Goal: Information Seeking & Learning: Learn about a topic

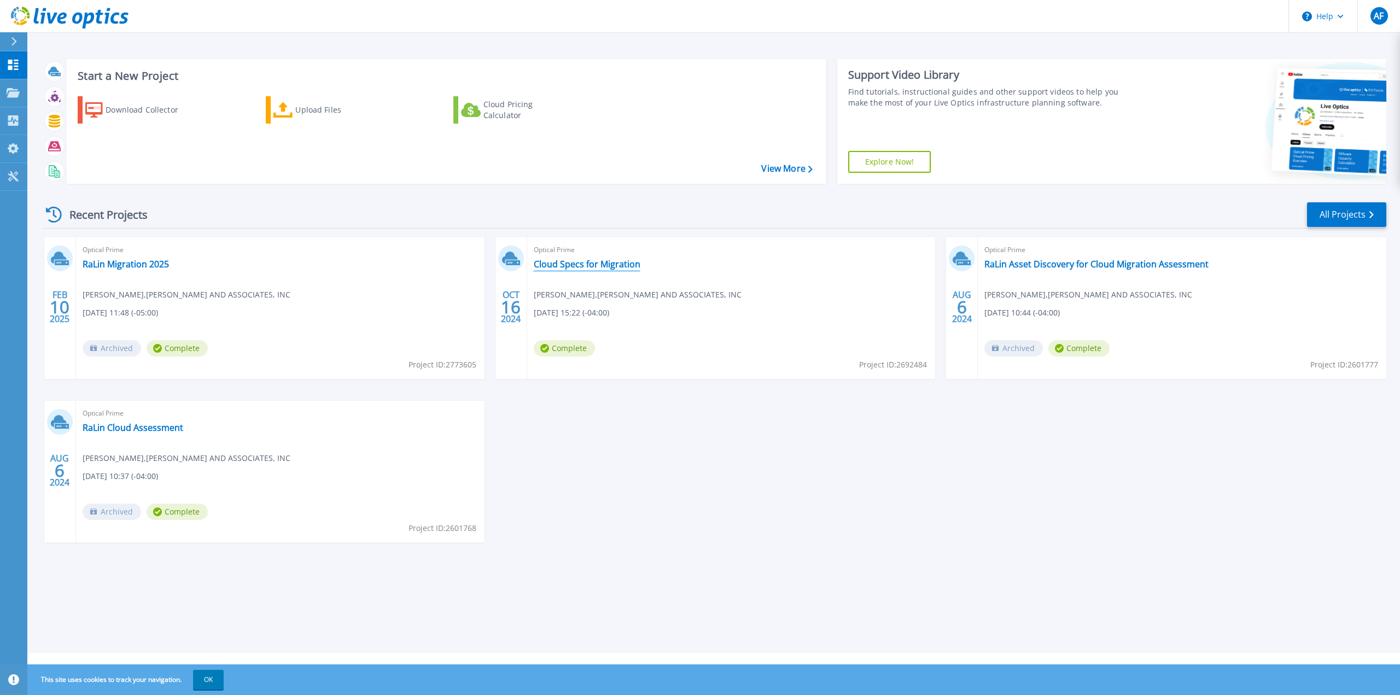
click at [594, 265] on link "Cloud Specs for Migration" at bounding box center [587, 264] width 107 height 11
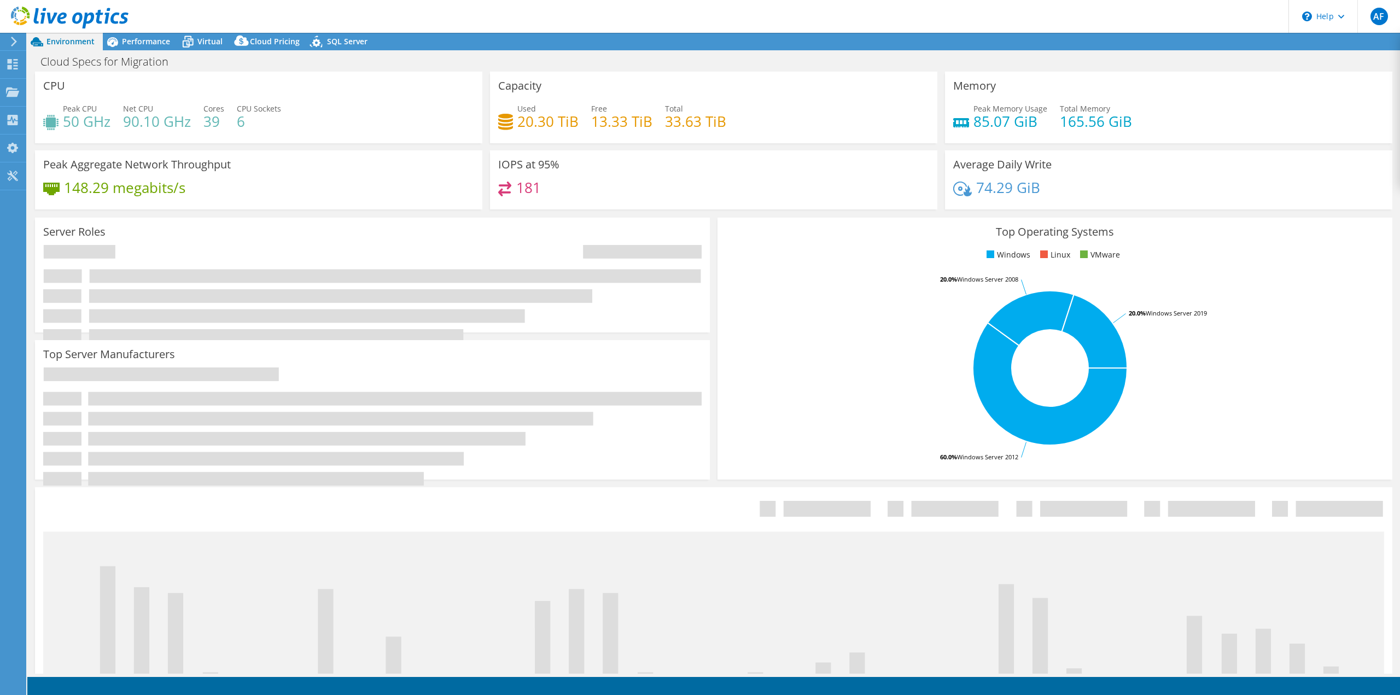
select select "USD"
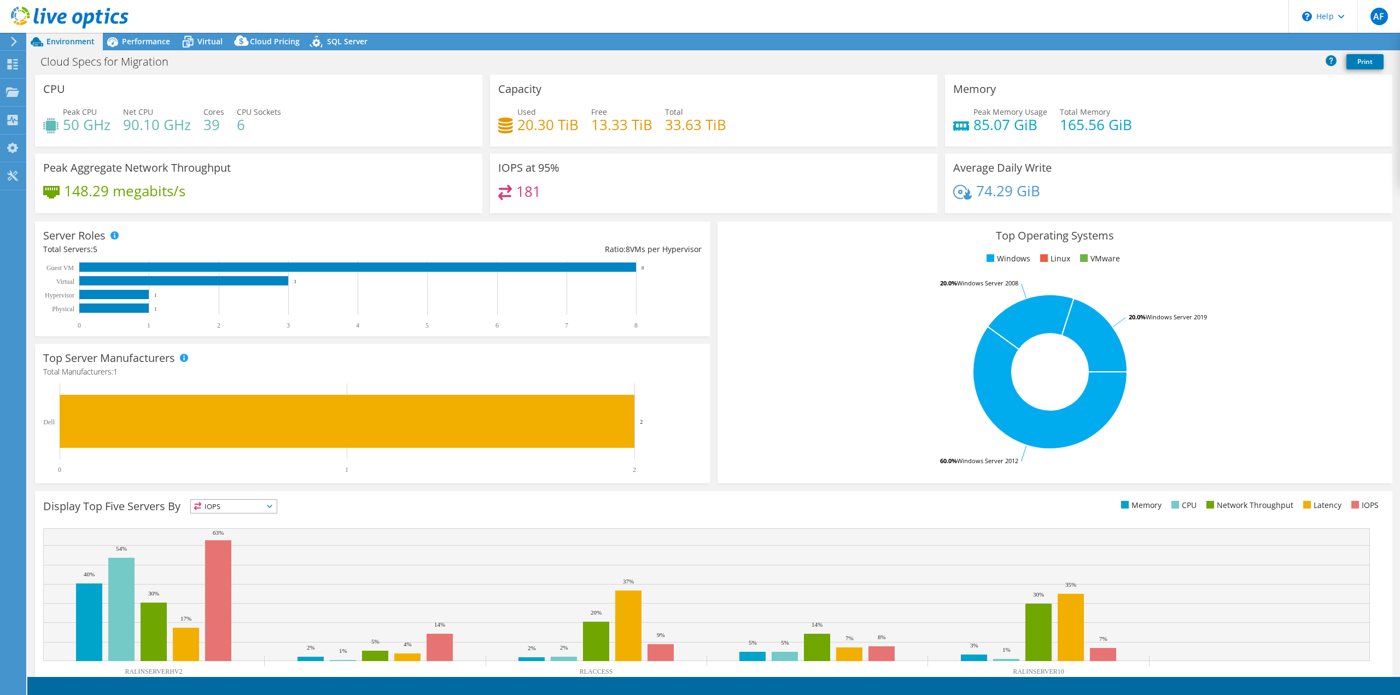
select select "USEast"
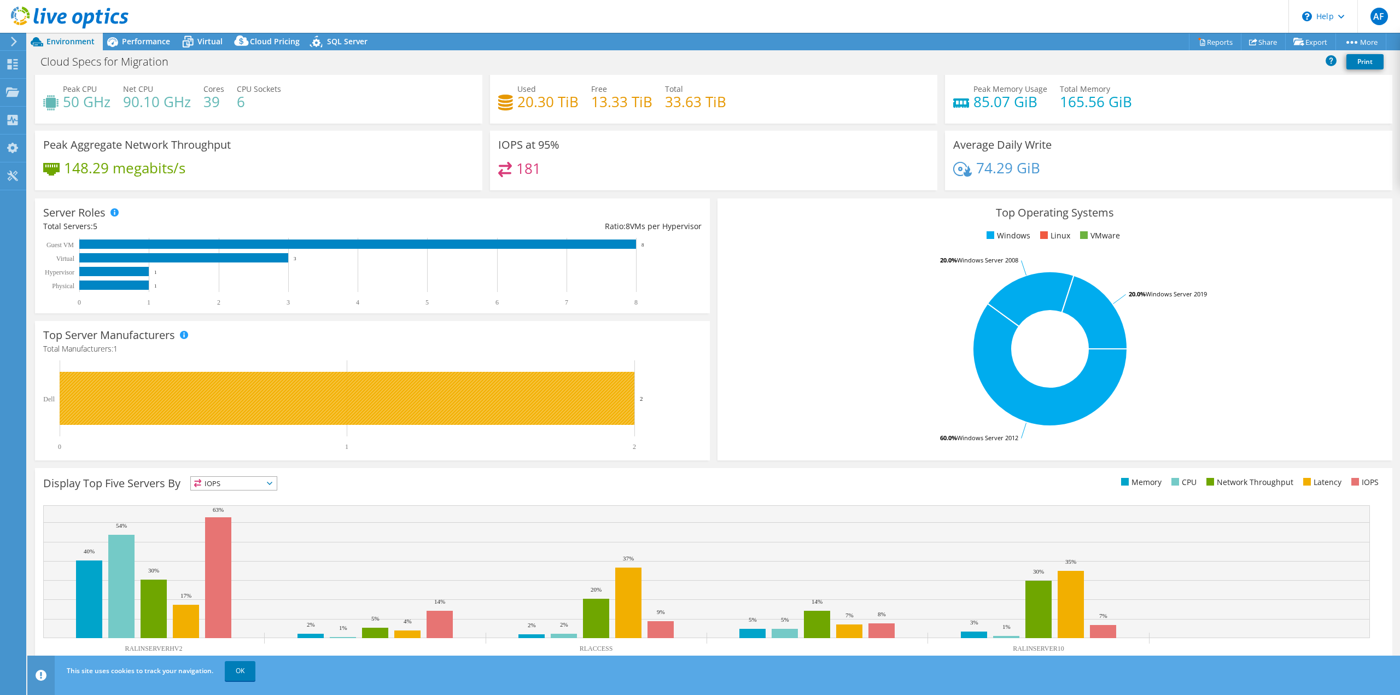
scroll to position [34, 0]
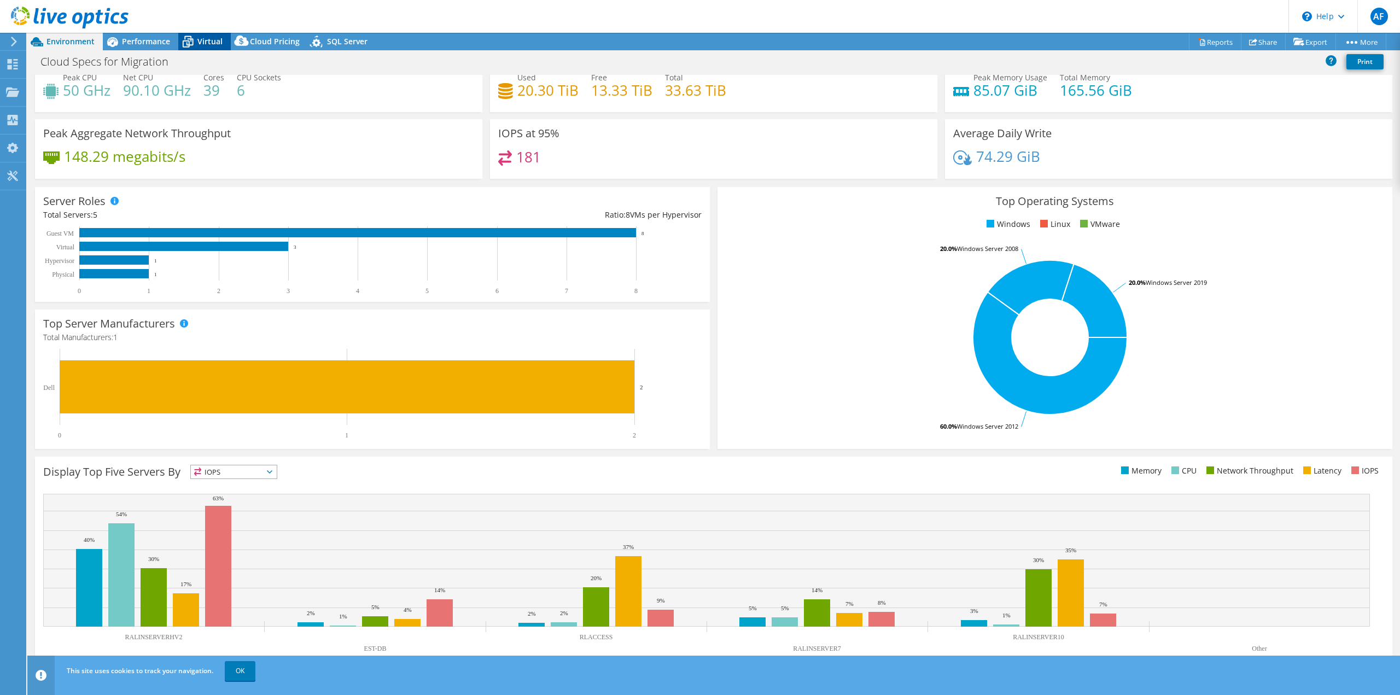
click at [200, 44] on span "Virtual" at bounding box center [209, 41] width 25 height 10
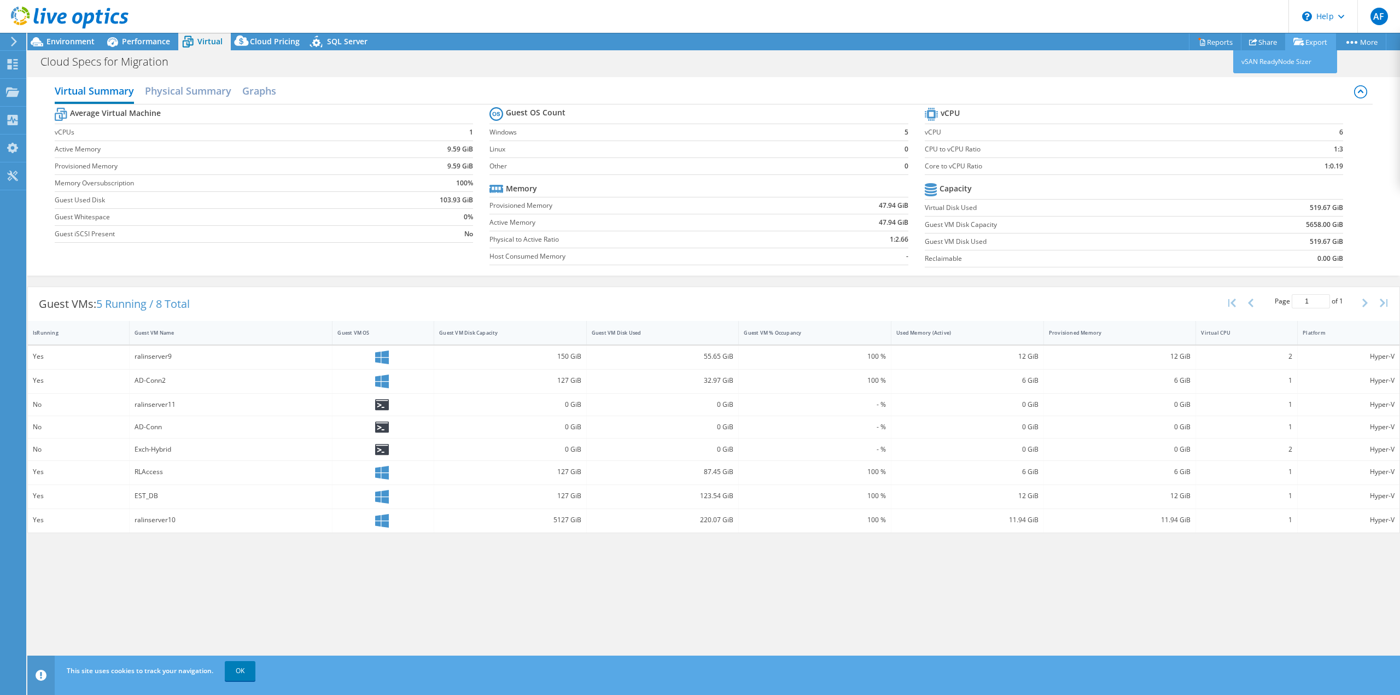
click at [1301, 45] on link "Export" at bounding box center [1310, 41] width 51 height 17
click at [1257, 63] on link "vSAN ReadyNode Sizer" at bounding box center [1285, 61] width 104 height 23
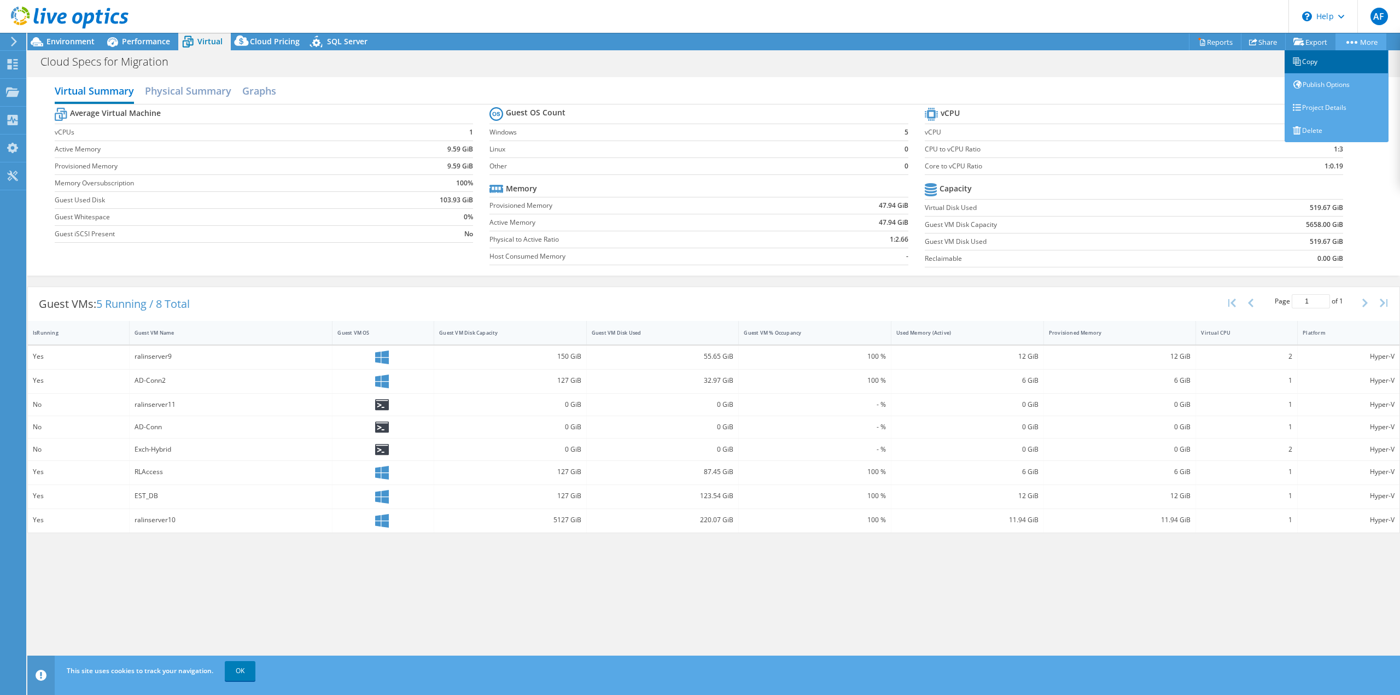
click at [1326, 62] on link "Copy" at bounding box center [1337, 61] width 104 height 23
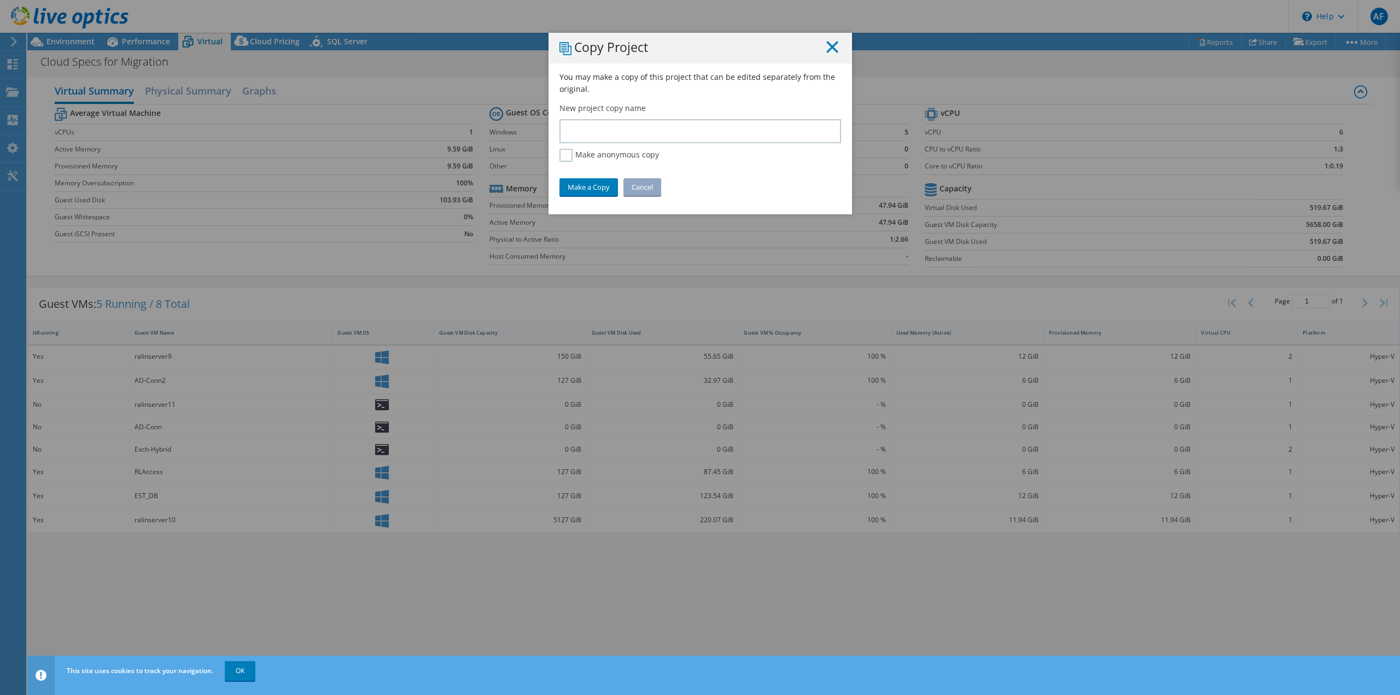
click at [827, 50] on line at bounding box center [832, 47] width 11 height 11
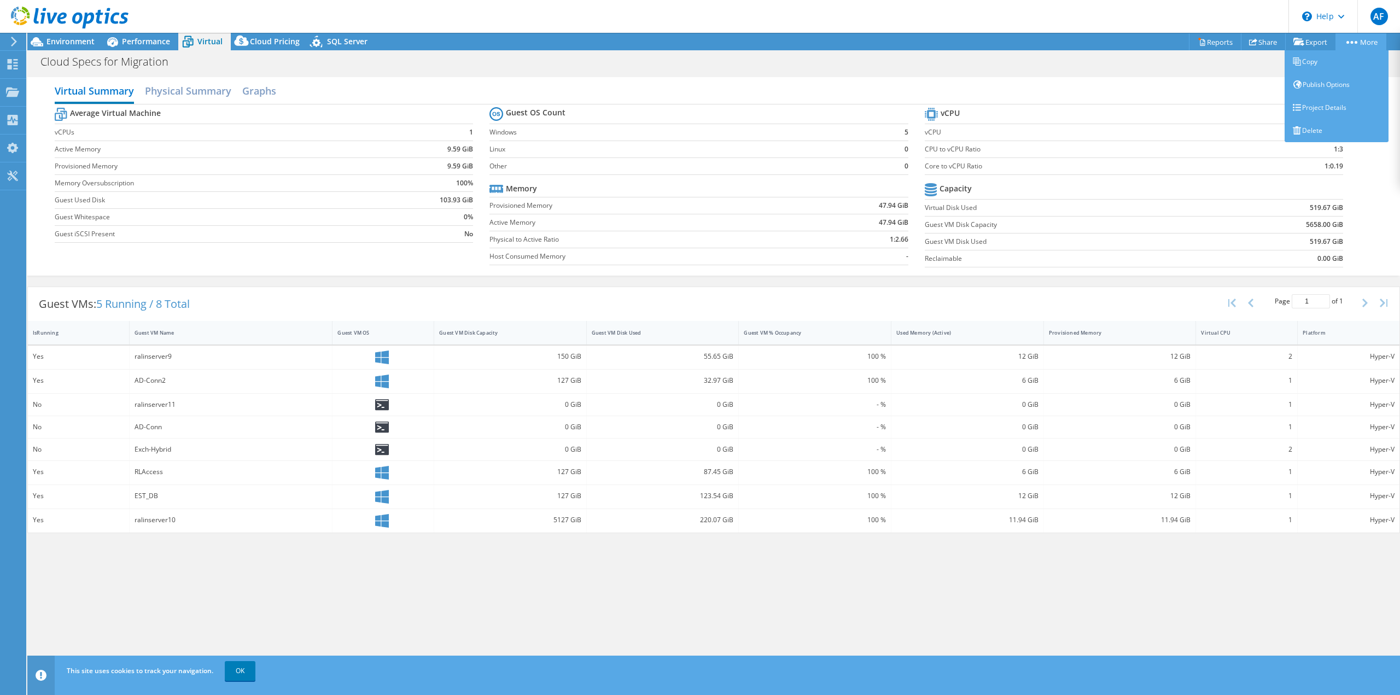
click at [1348, 43] on icon at bounding box center [1352, 42] width 11 height 3
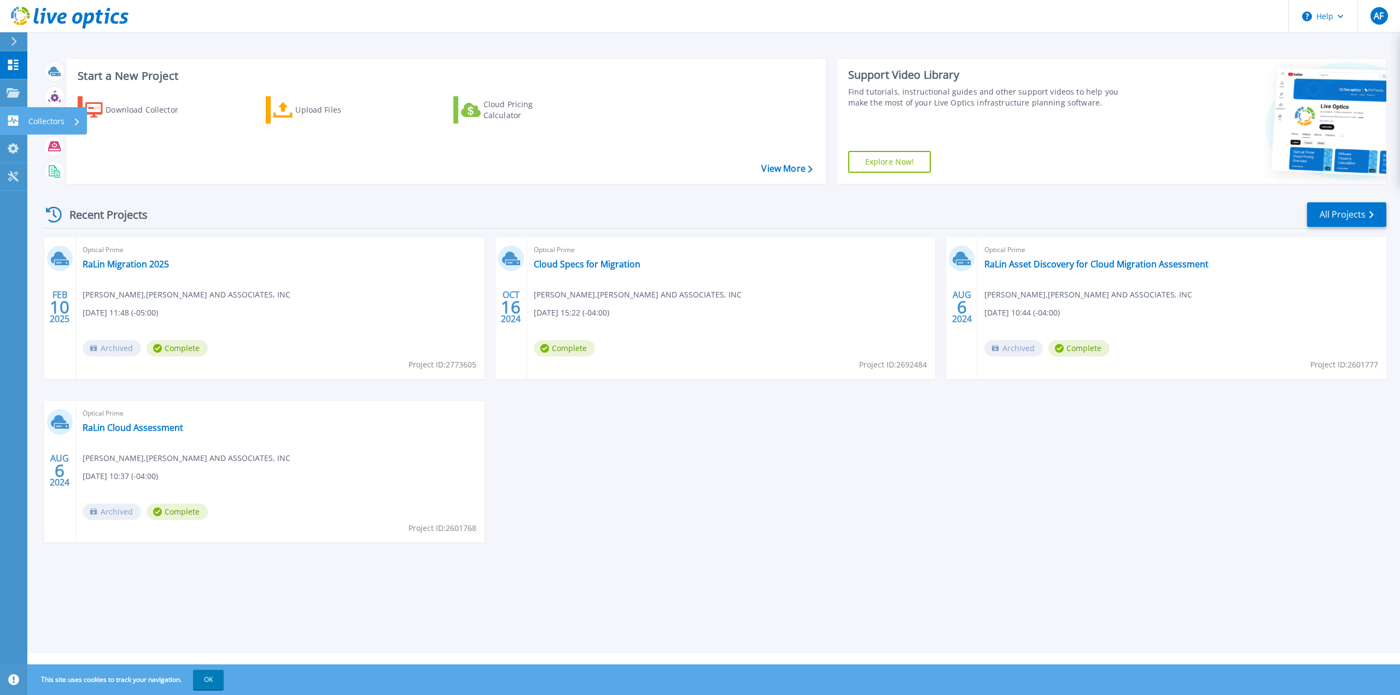
click at [12, 122] on icon at bounding box center [13, 120] width 10 height 10
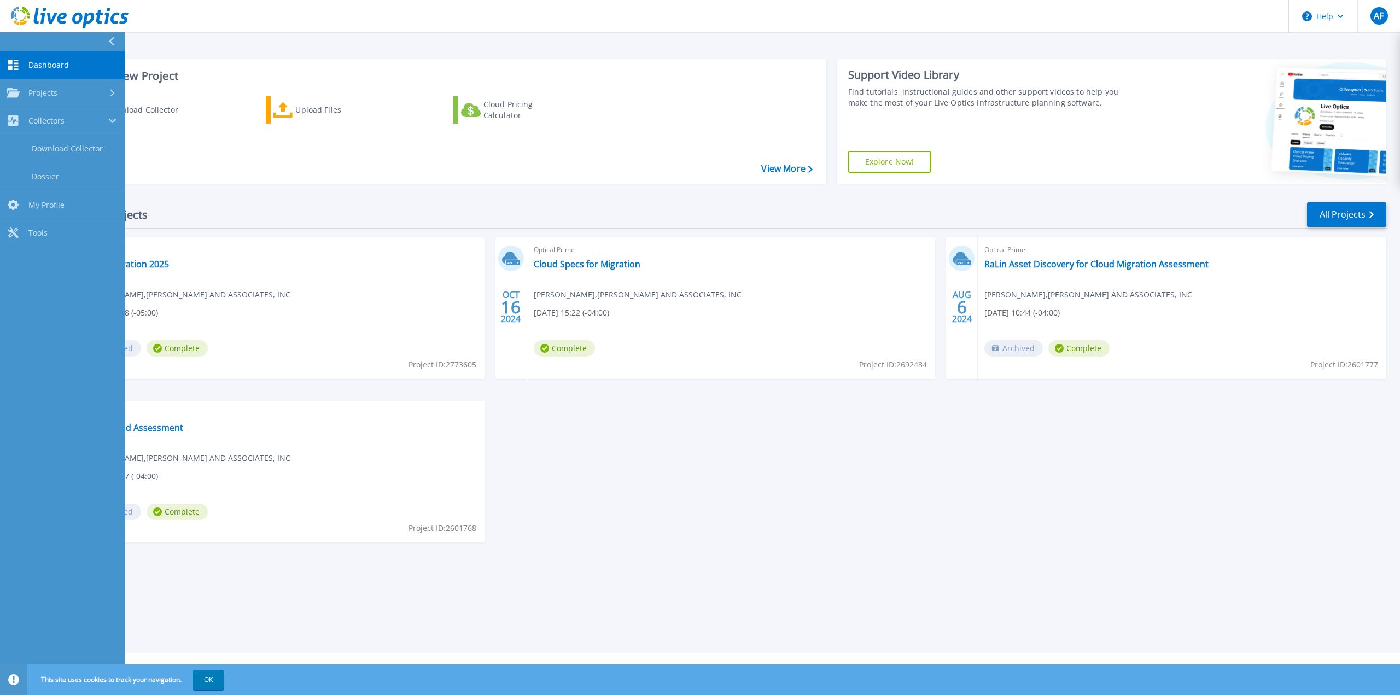
click at [32, 62] on span "Dashboard" at bounding box center [48, 65] width 40 height 10
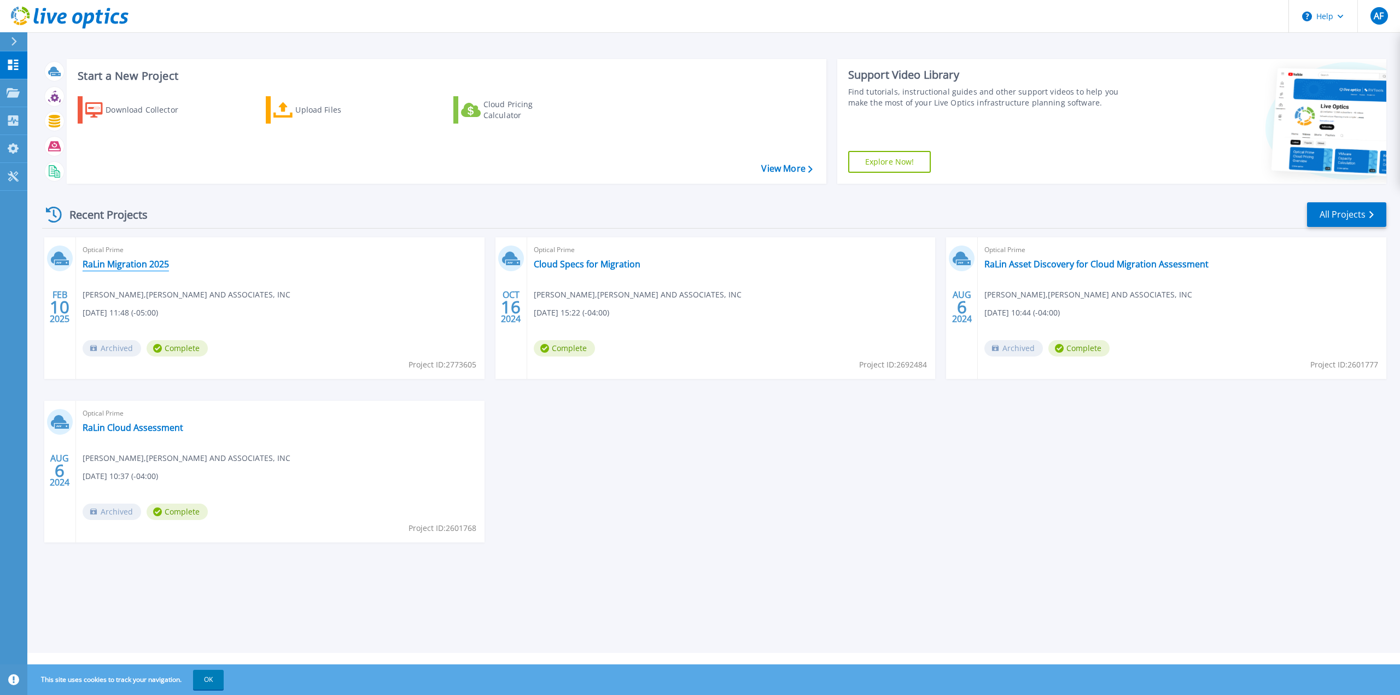
click at [123, 264] on link "RaLin Migration 2025" at bounding box center [126, 264] width 86 height 11
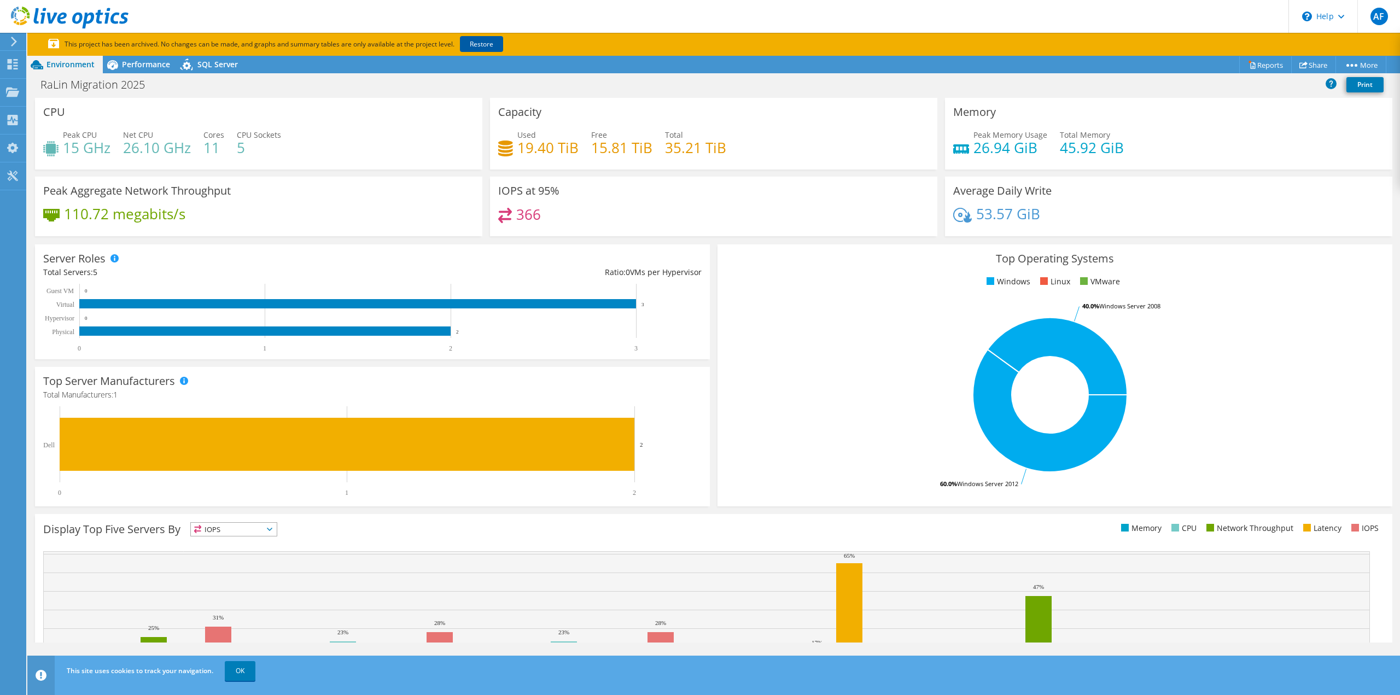
click at [503, 46] on link "Restore" at bounding box center [481, 44] width 43 height 16
click at [154, 66] on span "Performance" at bounding box center [146, 64] width 48 height 10
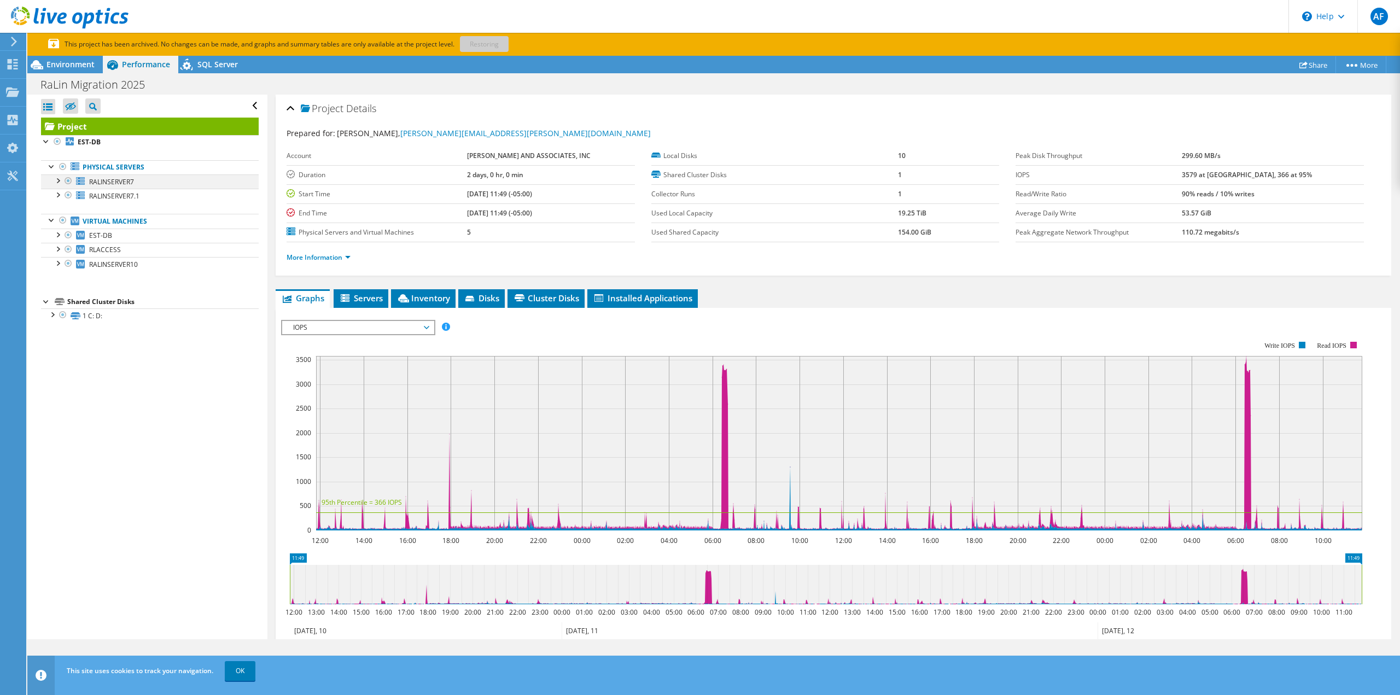
click at [53, 183] on div at bounding box center [57, 179] width 11 height 11
click at [46, 170] on div at bounding box center [51, 165] width 11 height 11
click at [53, 169] on div at bounding box center [51, 165] width 11 height 11
click at [54, 375] on div at bounding box center [51, 371] width 11 height 11
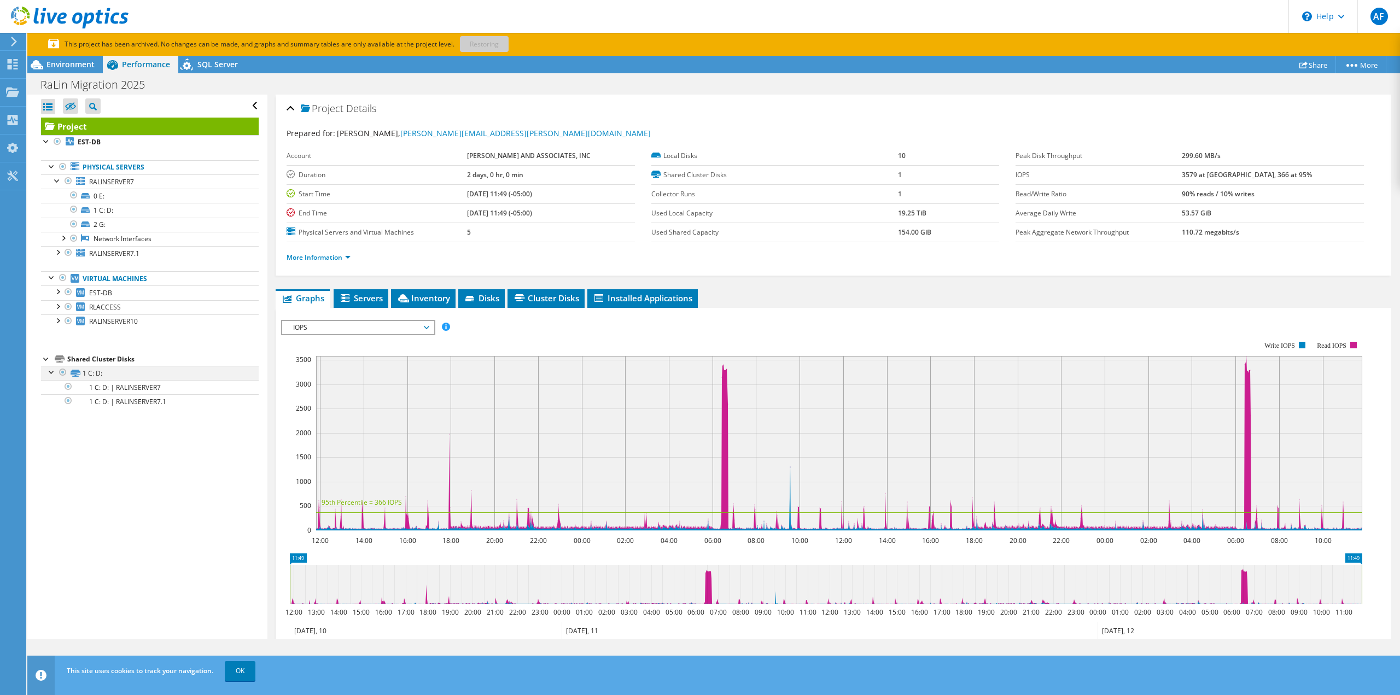
click at [54, 374] on div at bounding box center [51, 371] width 11 height 11
click at [208, 64] on span "SQL Server" at bounding box center [217, 64] width 40 height 10
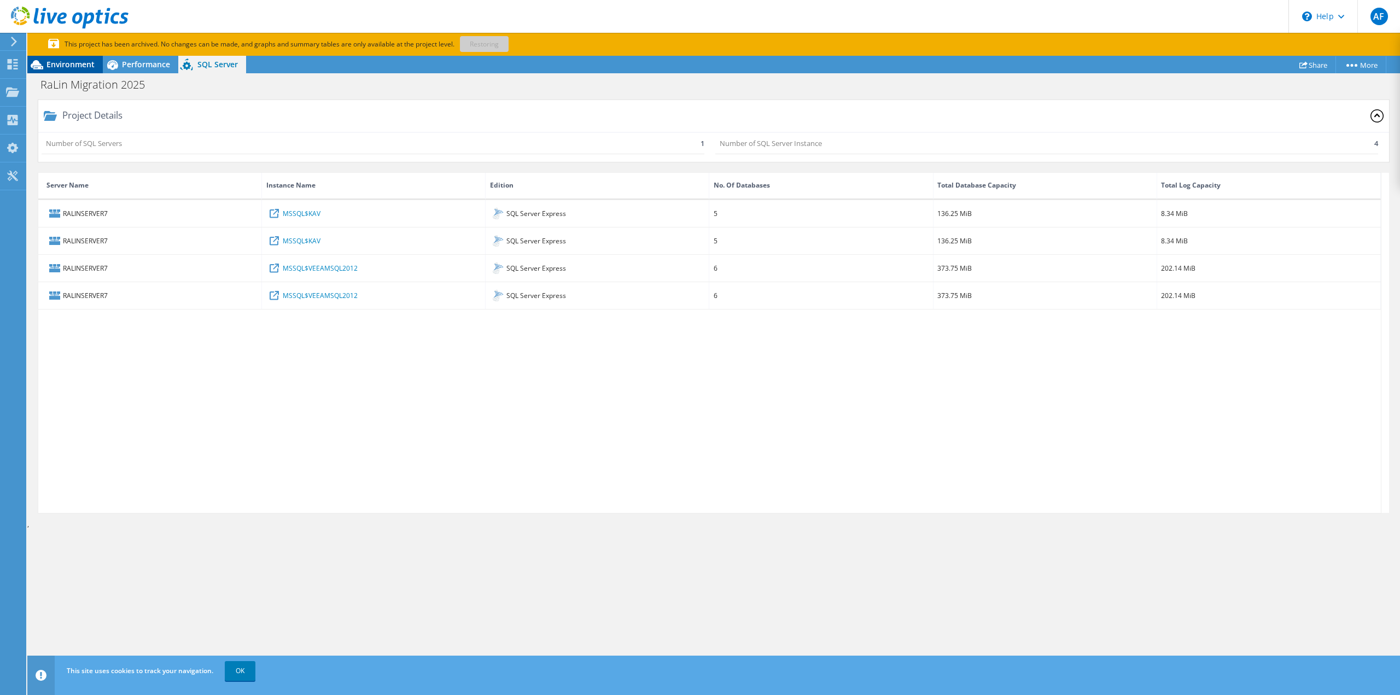
click at [69, 66] on span "Environment" at bounding box center [70, 64] width 48 height 10
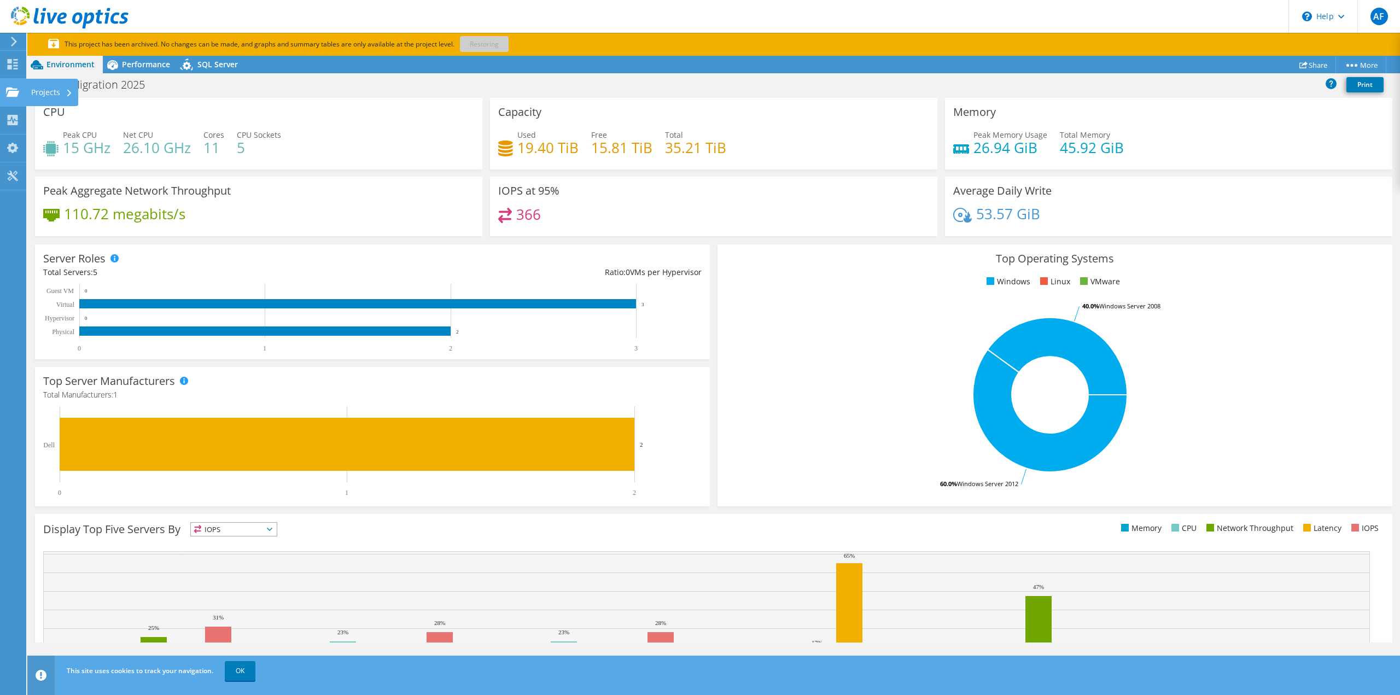
click at [9, 92] on use at bounding box center [12, 91] width 13 height 9
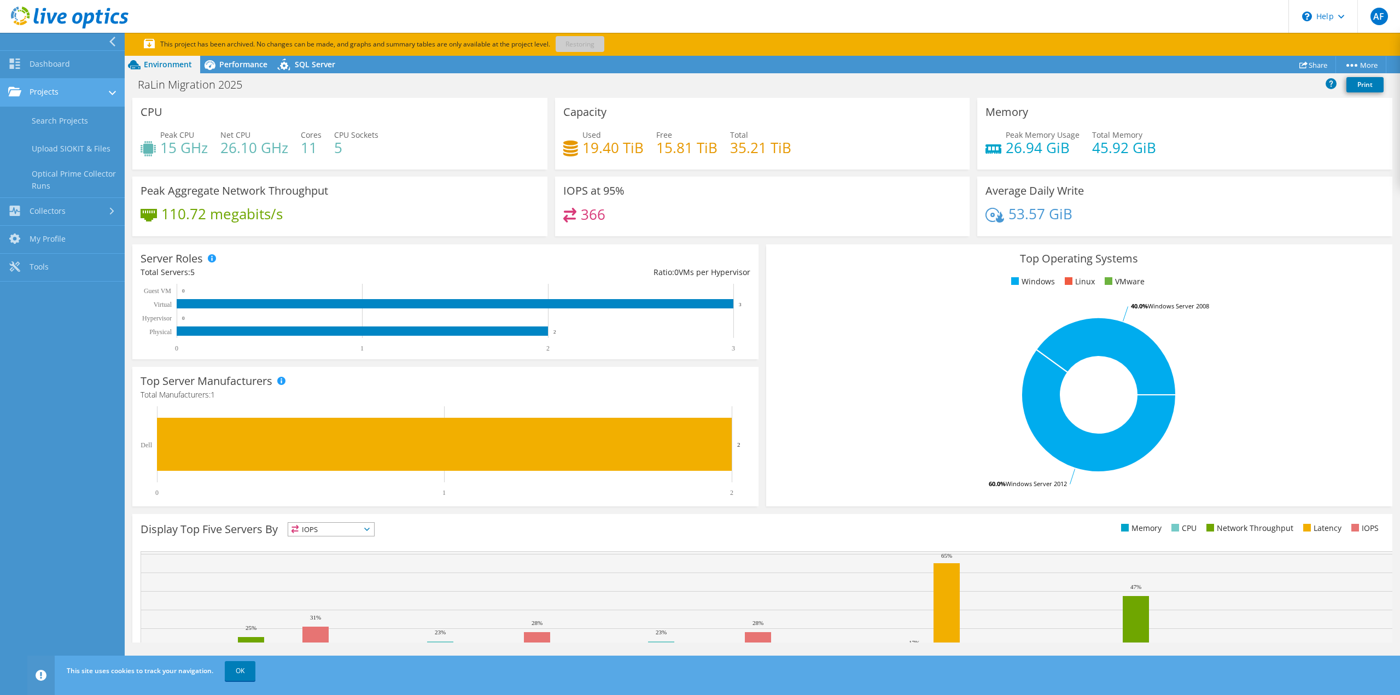
click at [61, 94] on link "Projects" at bounding box center [62, 93] width 125 height 28
click at [50, 67] on link "Dashboard" at bounding box center [62, 65] width 125 height 28
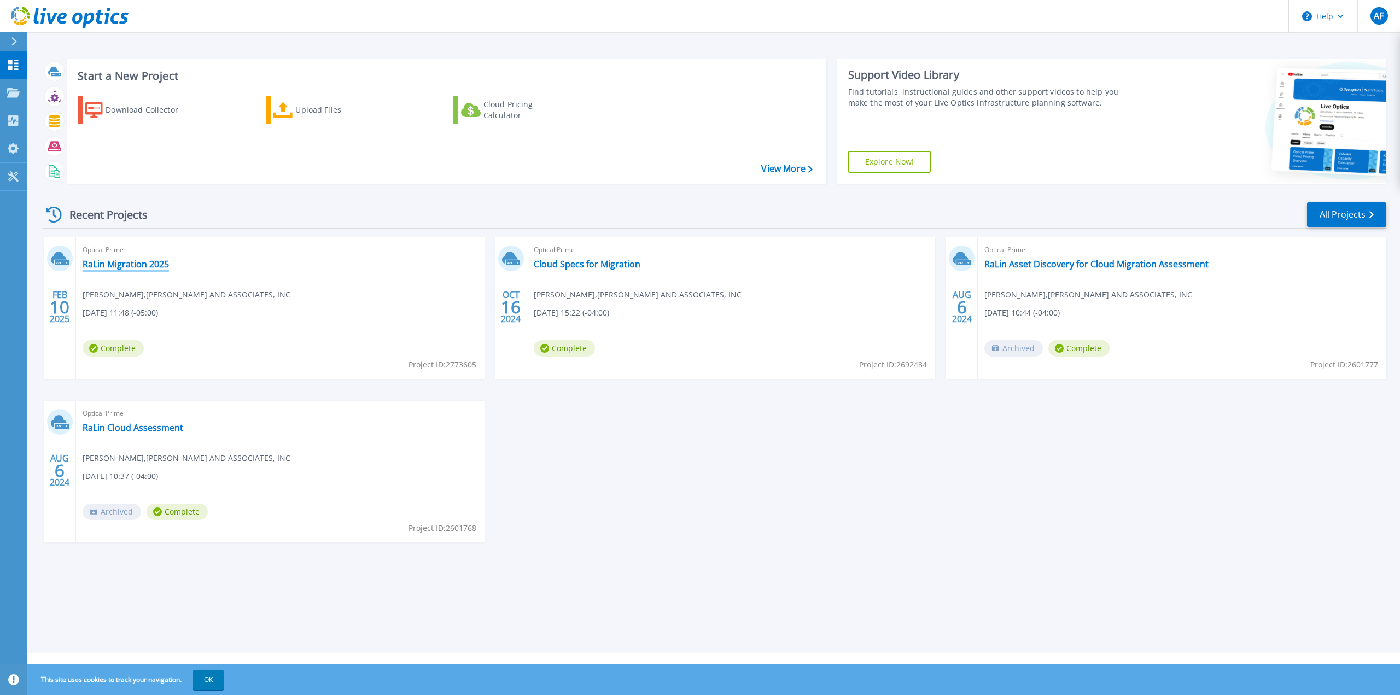
click at [115, 268] on link "RaLin Migration 2025" at bounding box center [126, 264] width 86 height 11
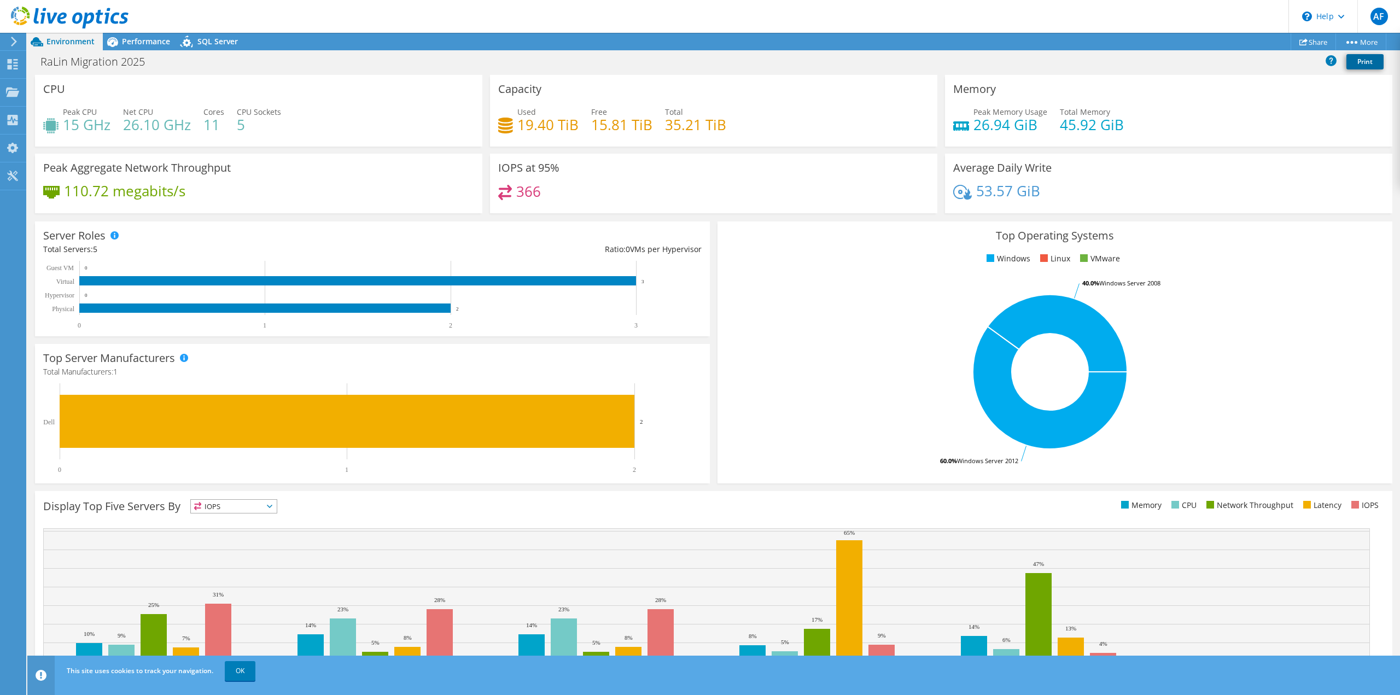
click at [1359, 61] on link "Print" at bounding box center [1365, 61] width 37 height 15
click at [142, 42] on span "Performance" at bounding box center [146, 41] width 48 height 10
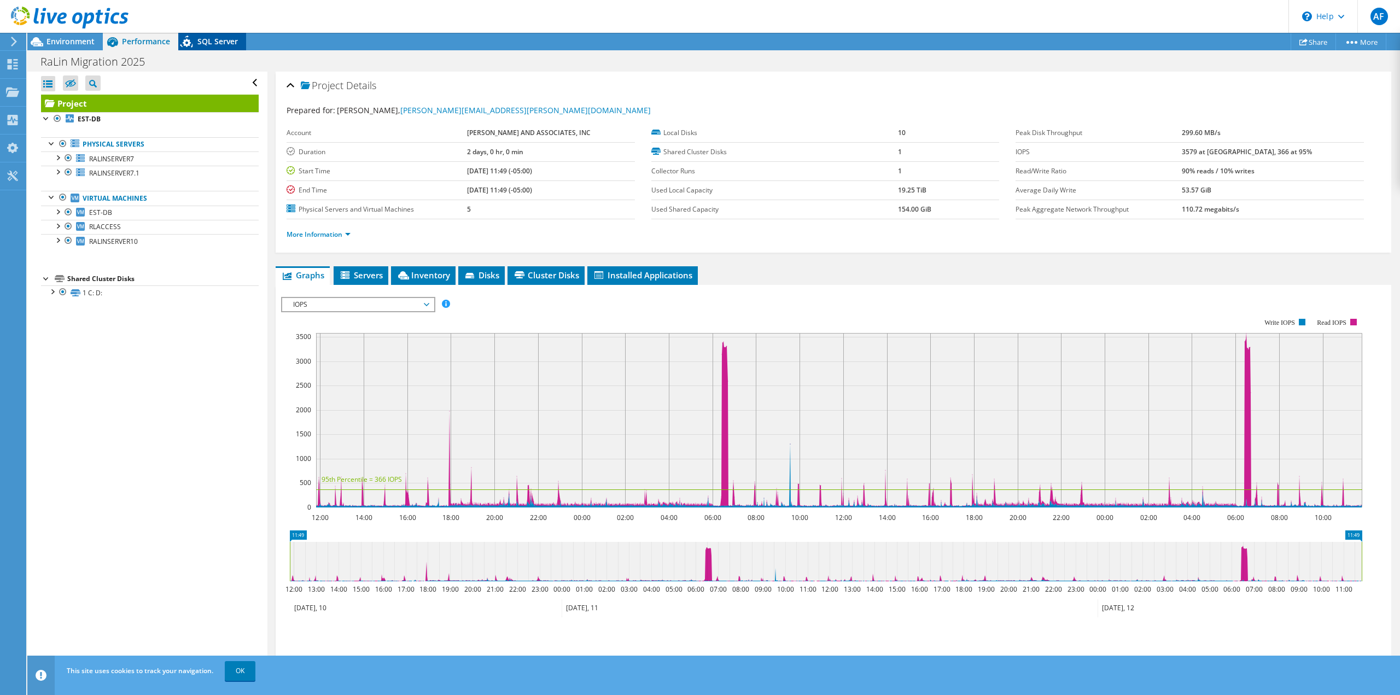
click at [228, 43] on span "SQL Server" at bounding box center [217, 41] width 40 height 10
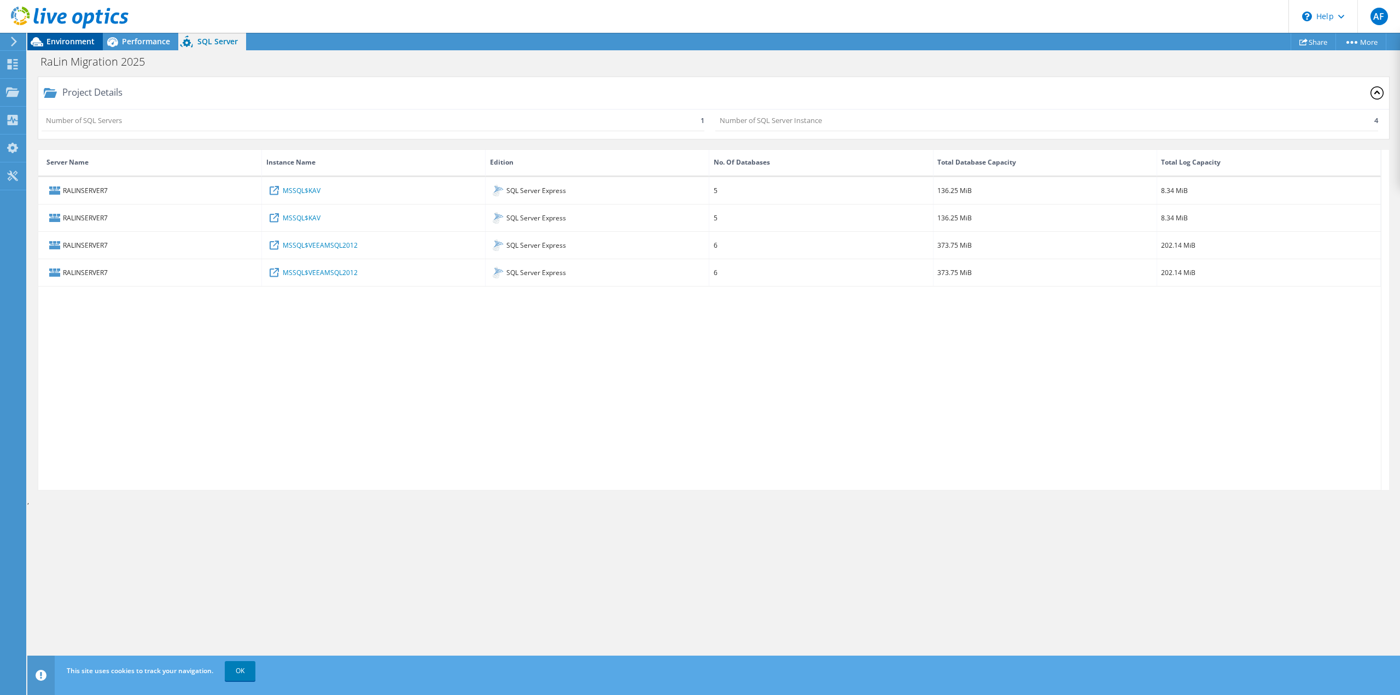
click at [71, 43] on span "Environment" at bounding box center [70, 41] width 48 height 10
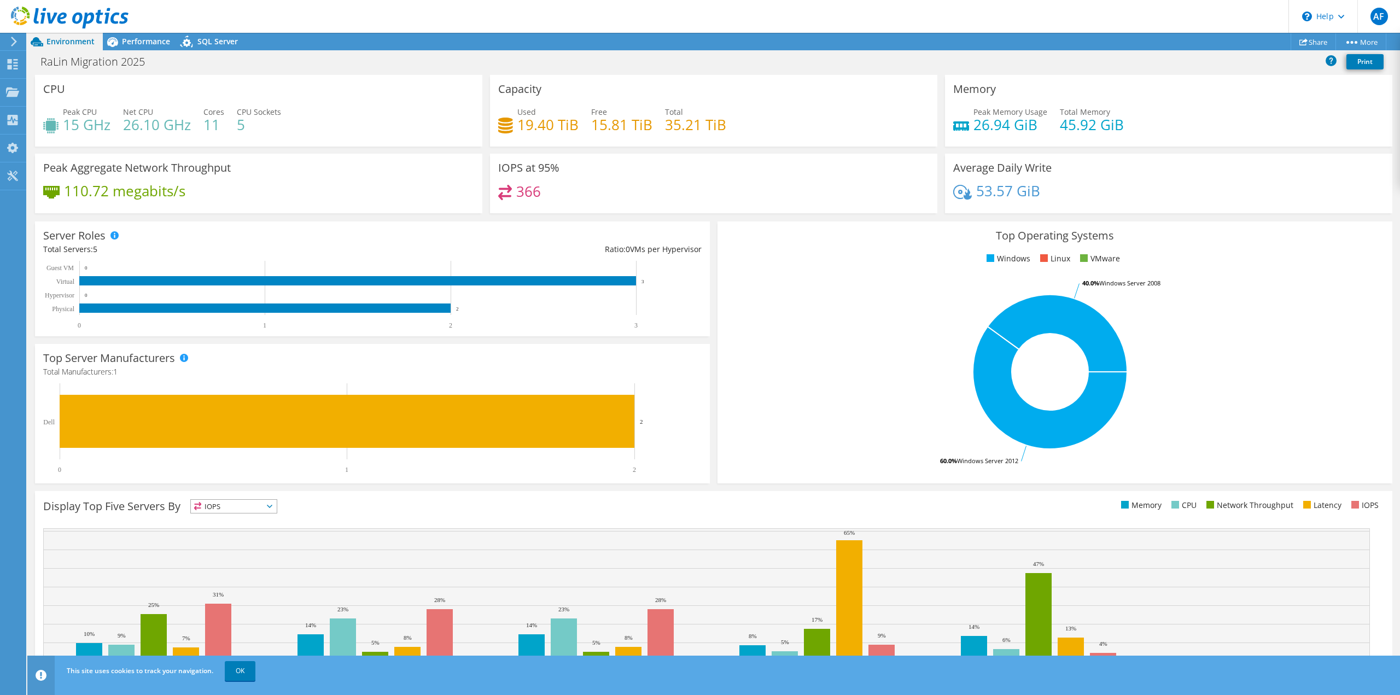
scroll to position [34, 0]
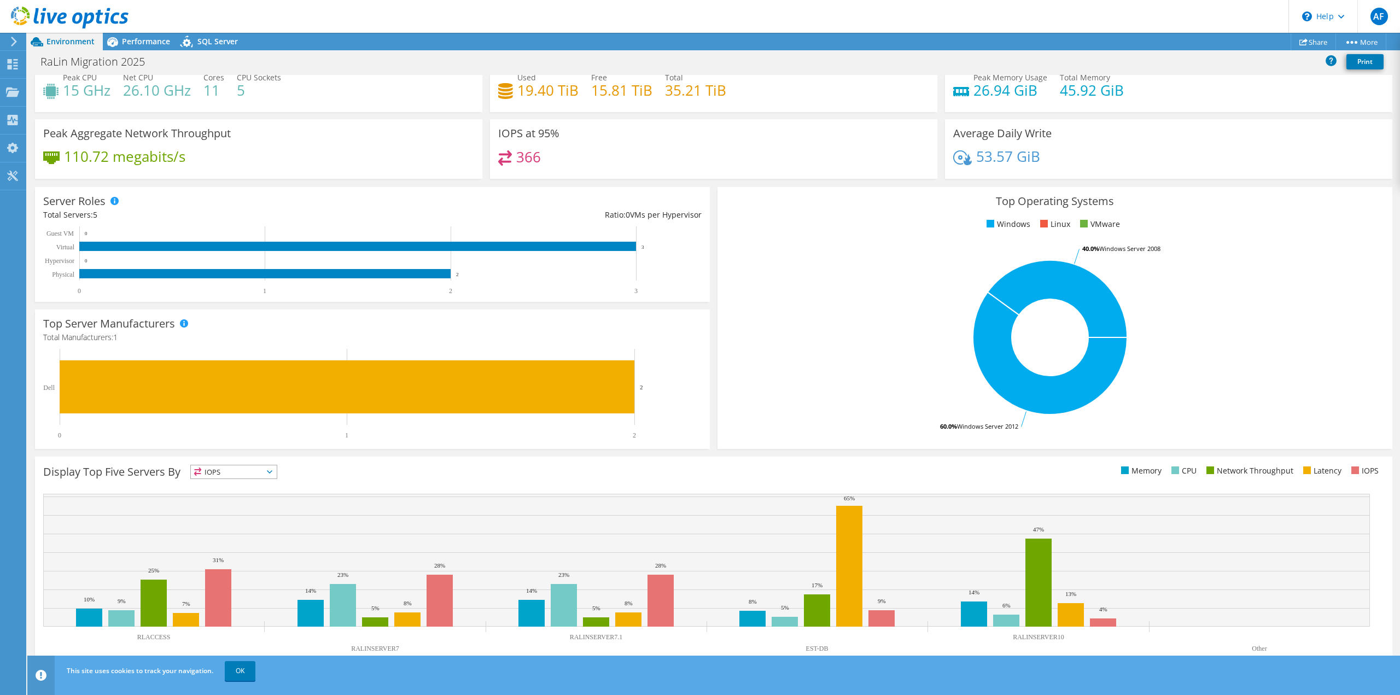
click at [269, 469] on span "IOPS" at bounding box center [234, 471] width 86 height 13
click at [242, 528] on li "Network Throughput" at bounding box center [234, 532] width 86 height 15
click at [288, 472] on span "Network Throughput" at bounding box center [239, 471] width 97 height 13
click at [274, 491] on li "IOPS" at bounding box center [246, 486] width 110 height 15
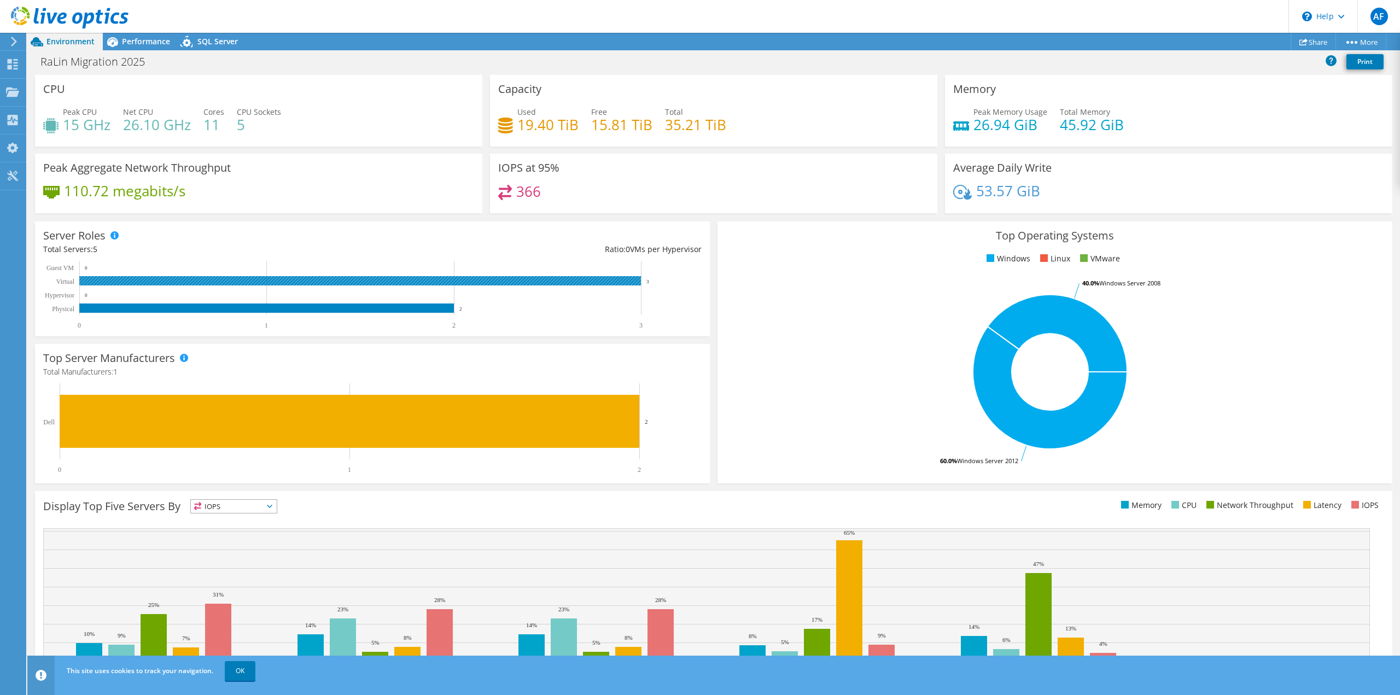
click at [558, 283] on rect at bounding box center [360, 280] width 562 height 9
click at [119, 44] on icon at bounding box center [112, 41] width 19 height 19
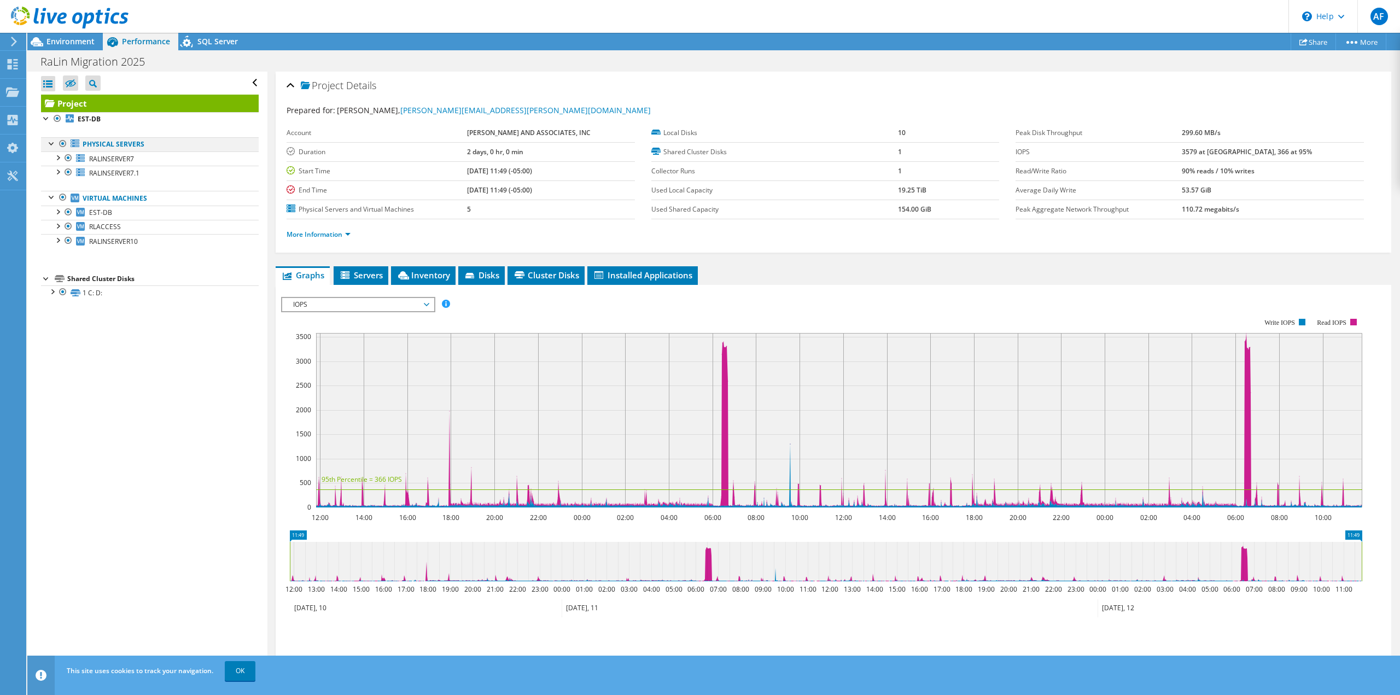
click at [53, 147] on div at bounding box center [51, 142] width 11 height 11
click at [53, 146] on div at bounding box center [51, 142] width 11 height 11
click at [57, 157] on div at bounding box center [57, 157] width 11 height 11
click at [68, 214] on div at bounding box center [73, 215] width 11 height 13
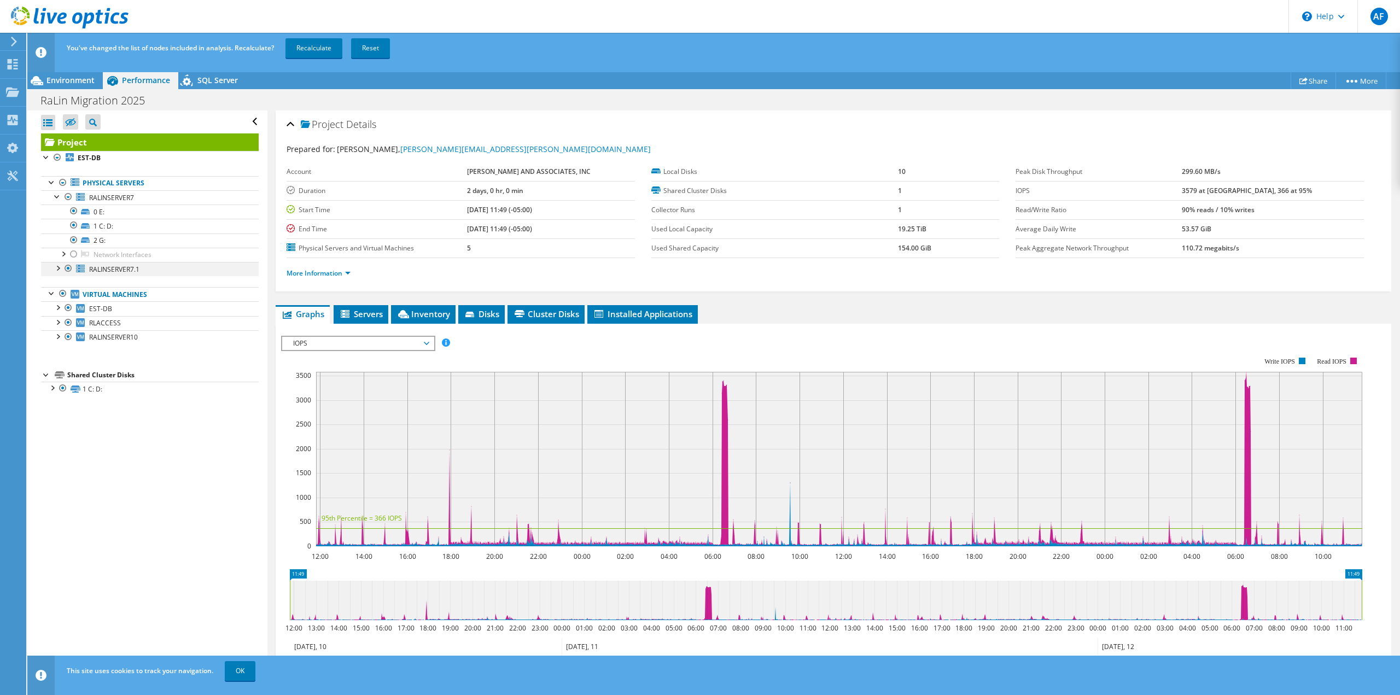
click at [63, 271] on div at bounding box center [68, 268] width 11 height 13
click at [374, 310] on span "Servers" at bounding box center [361, 313] width 44 height 11
